Goal: Navigation & Orientation: Find specific page/section

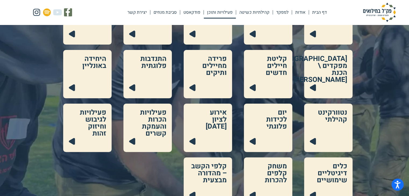
scroll to position [106, 0]
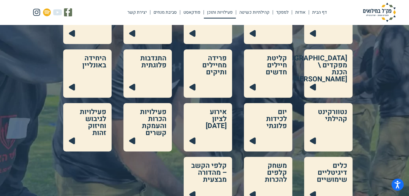
click at [260, 88] on link at bounding box center [268, 74] width 48 height 48
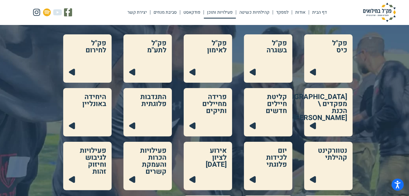
scroll to position [67, 0]
click at [85, 122] on link at bounding box center [87, 112] width 48 height 48
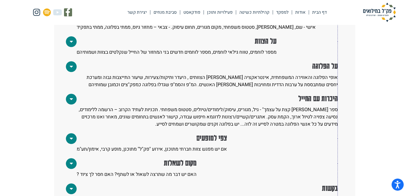
scroll to position [464, 0]
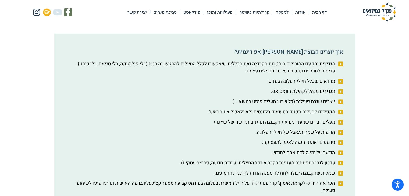
scroll to position [142, 0]
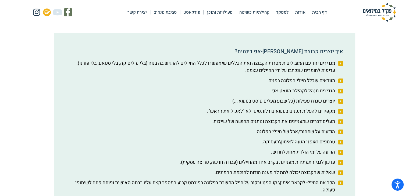
click at [341, 66] on icon at bounding box center [340, 63] width 7 height 5
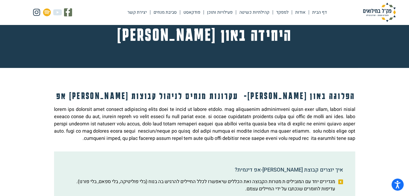
scroll to position [0, 0]
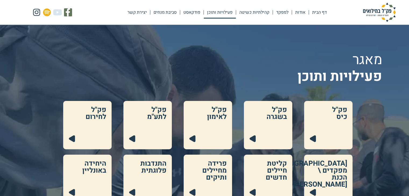
scroll to position [67, 0]
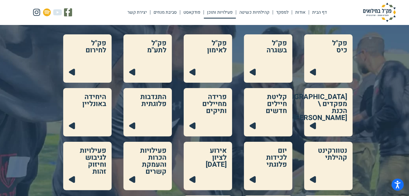
click at [322, 75] on link at bounding box center [328, 58] width 48 height 48
click at [276, 79] on link at bounding box center [268, 58] width 48 height 48
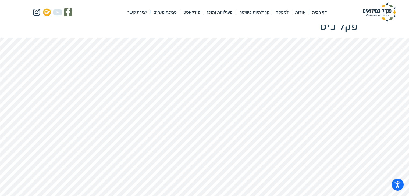
scroll to position [6, 0]
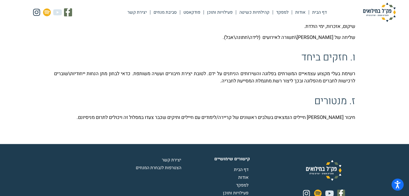
scroll to position [782, 0]
